Goal: Task Accomplishment & Management: Manage account settings

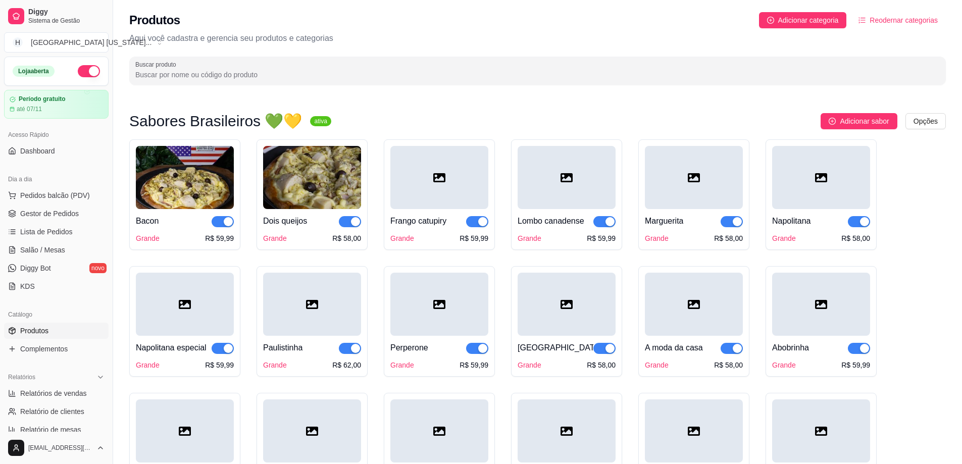
click at [318, 174] on img at bounding box center [312, 177] width 98 height 63
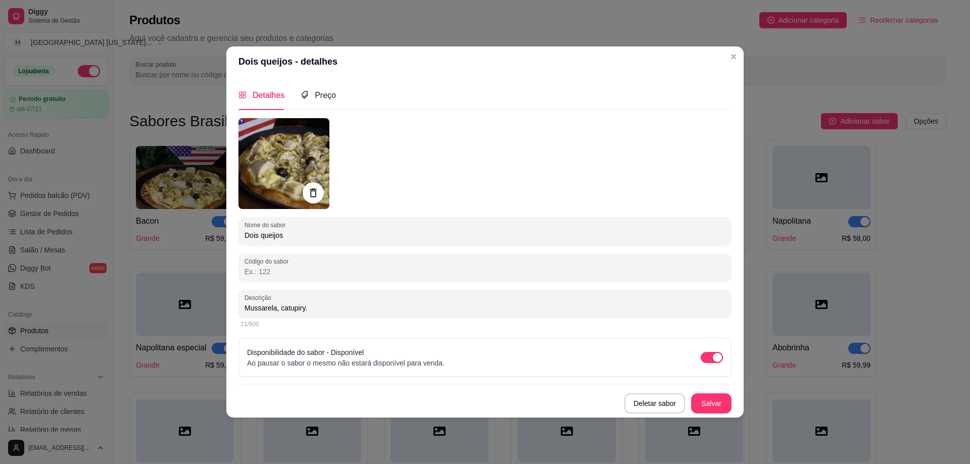
click at [312, 196] on icon at bounding box center [313, 193] width 12 height 12
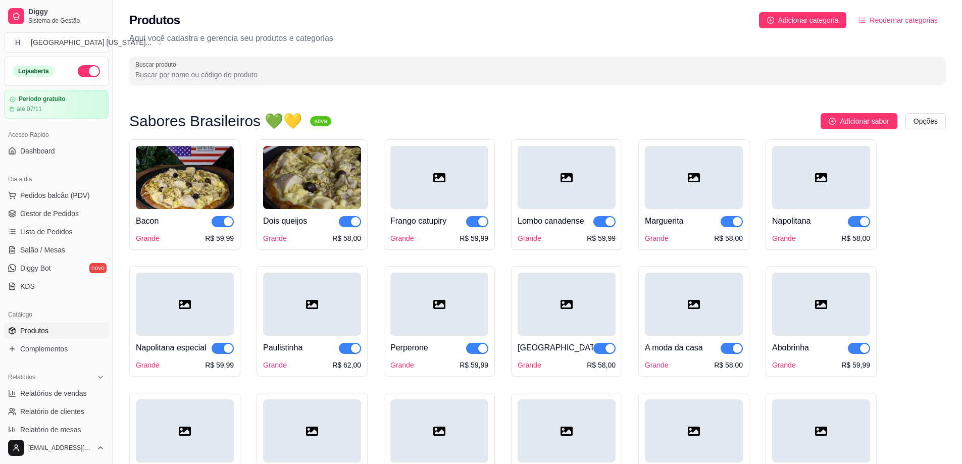
click at [323, 182] on img at bounding box center [312, 177] width 98 height 63
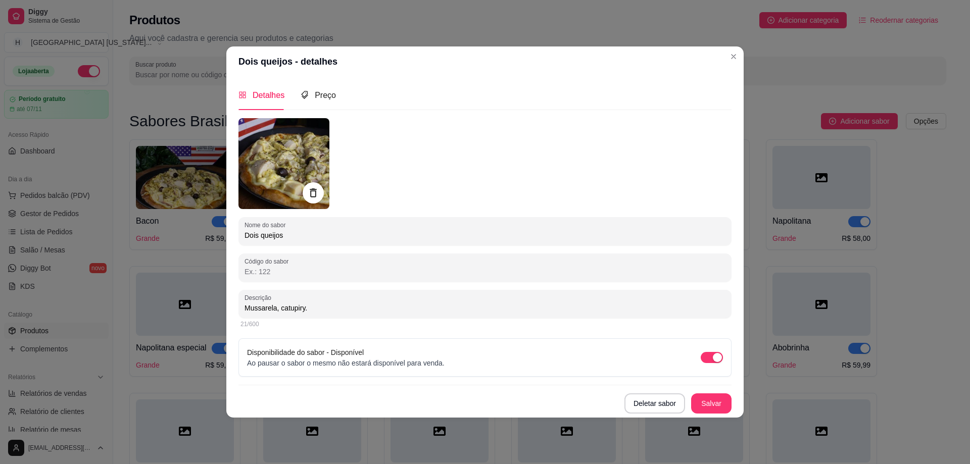
click at [310, 190] on icon at bounding box center [313, 193] width 12 height 12
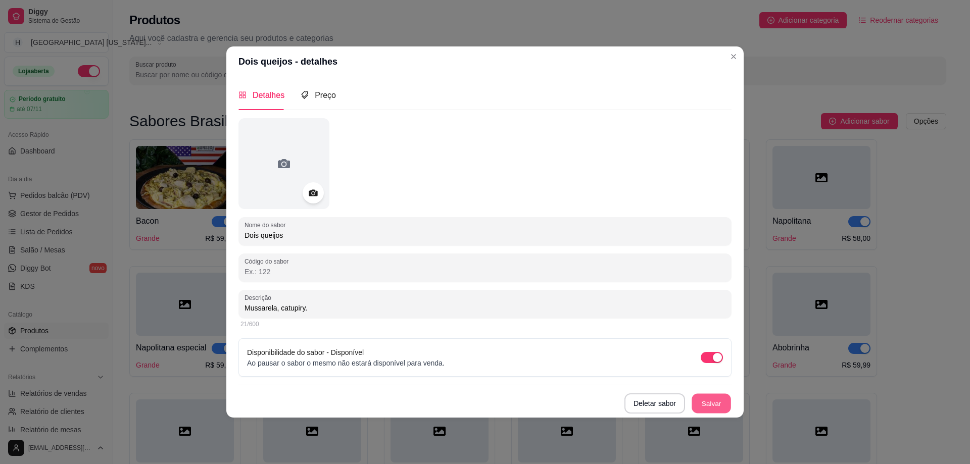
click at [719, 404] on button "Salvar" at bounding box center [710, 403] width 39 height 20
click at [701, 401] on button "Salvar" at bounding box center [710, 403] width 39 height 20
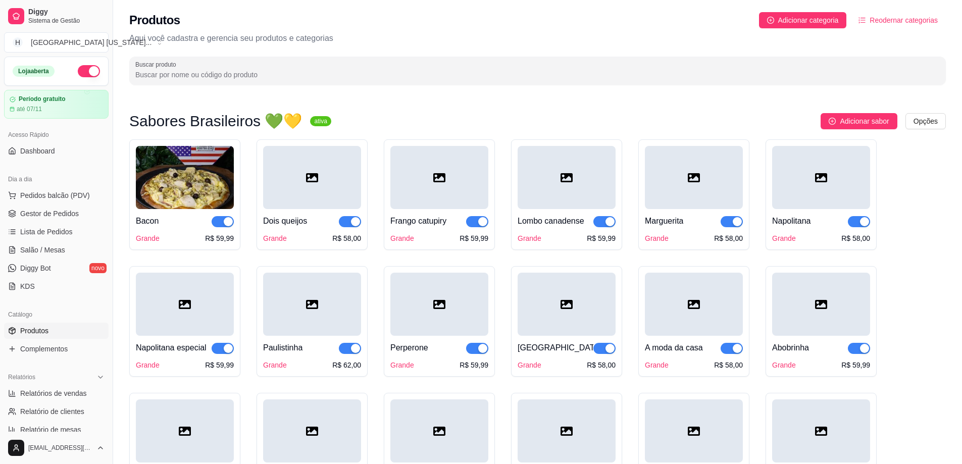
click at [204, 153] on img at bounding box center [185, 177] width 98 height 63
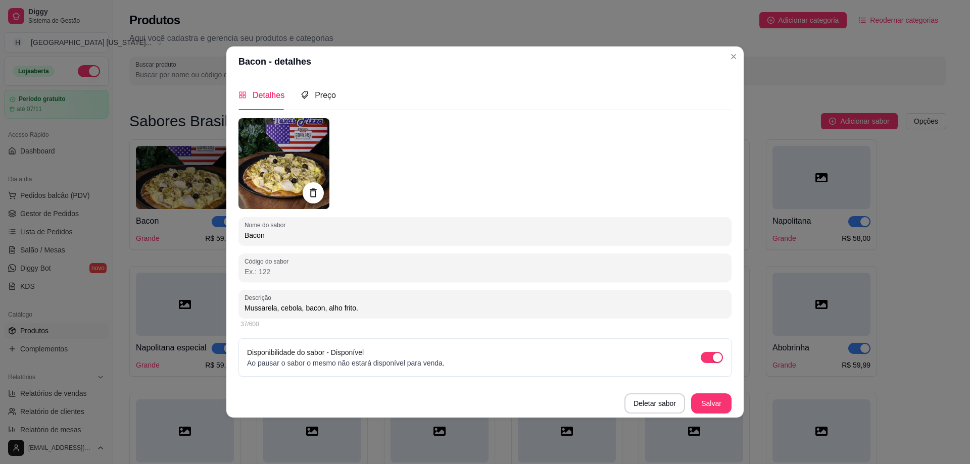
click at [309, 191] on icon at bounding box center [313, 193] width 12 height 12
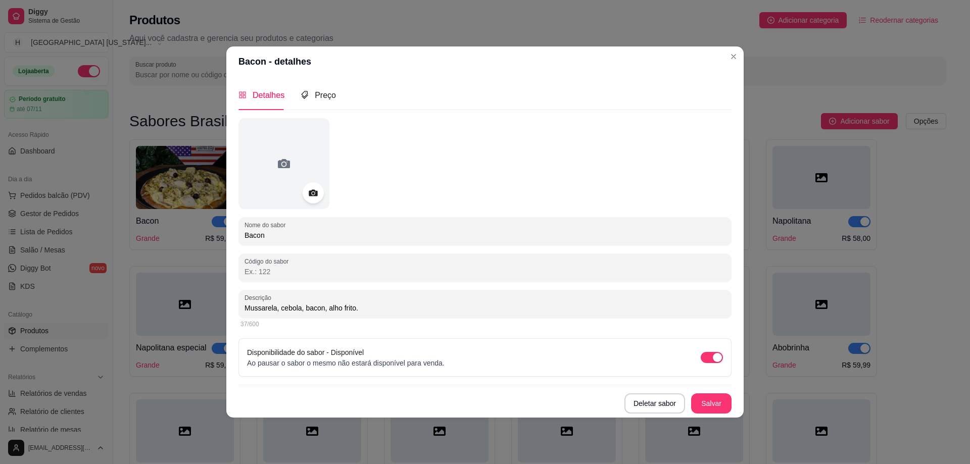
click at [712, 403] on button "Salvar" at bounding box center [711, 403] width 40 height 20
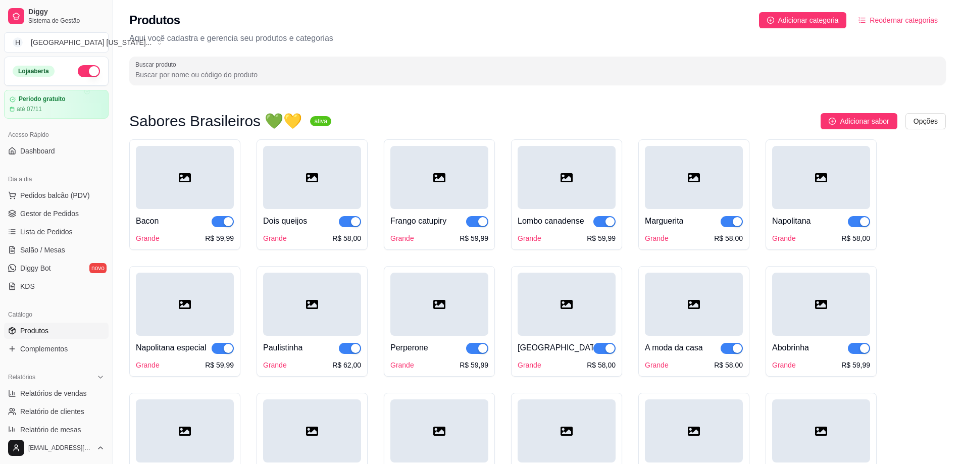
click at [724, 30] on div "Produtos Adicionar categoria Reodernar categorias Aqui você cadastra e gerencia…" at bounding box center [537, 45] width 849 height 91
